Goal: Navigation & Orientation: Find specific page/section

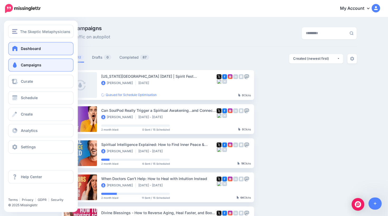
click at [26, 49] on span "Dashboard" at bounding box center [31, 48] width 20 height 4
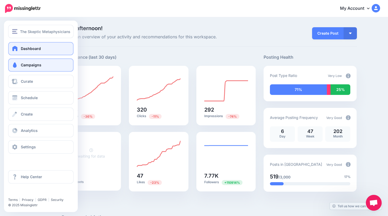
click at [31, 67] on link "Campaigns" at bounding box center [40, 64] width 65 height 13
